Goal: Check status

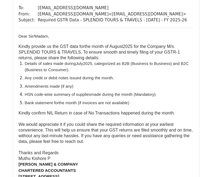
scroll to position [1703, 0]
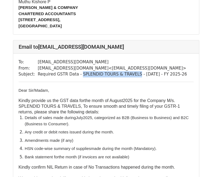
drag, startPoint x: 75, startPoint y: 61, endPoint x: 128, endPoint y: 63, distance: 52.5
click at [128, 71] on td "Required GSTR Data - SPLENDID TOURS & TRAVELS - [DATE] - FY 2025-26" at bounding box center [113, 74] width 150 height 6
click at [137, 71] on td "Required GSTR Data - SPLENDID TOURS & TRAVELS - August 2025 - FY 2025-26" at bounding box center [113, 74] width 150 height 6
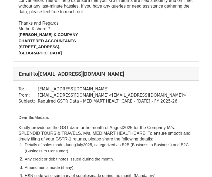
scroll to position [1703, 0]
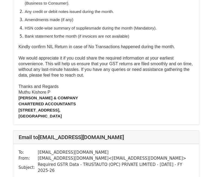
scroll to position [3841, 0]
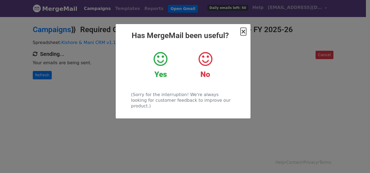
click at [244, 33] on span "×" at bounding box center [242, 32] width 5 height 8
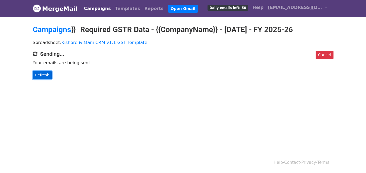
click at [46, 79] on link "Refresh" at bounding box center [42, 75] width 19 height 8
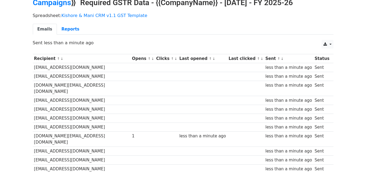
scroll to position [54, 0]
